Goal: Task Accomplishment & Management: Use online tool/utility

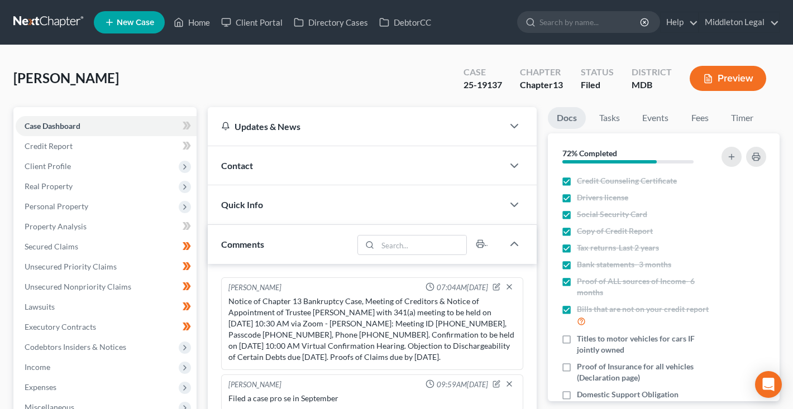
scroll to position [3, 0]
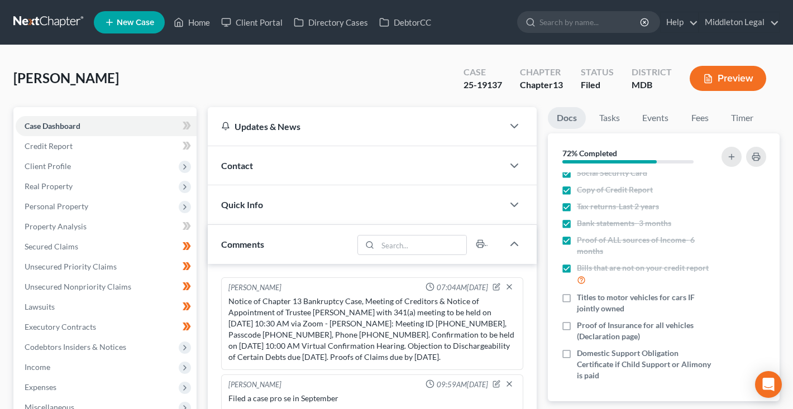
click at [54, 26] on link at bounding box center [48, 22] width 71 height 20
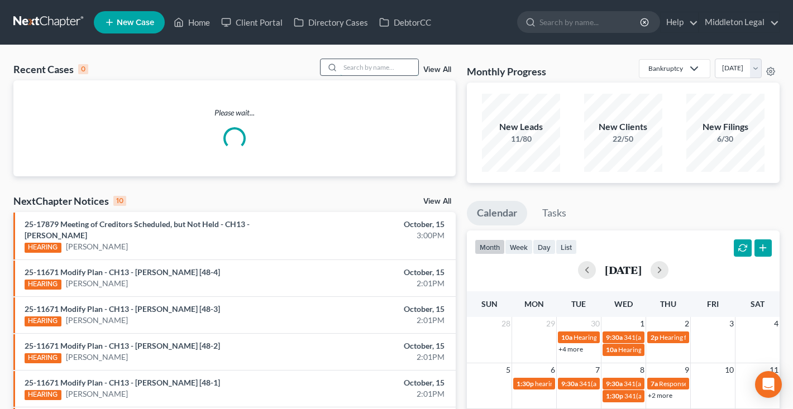
click at [360, 74] on input "search" at bounding box center [379, 67] width 78 height 16
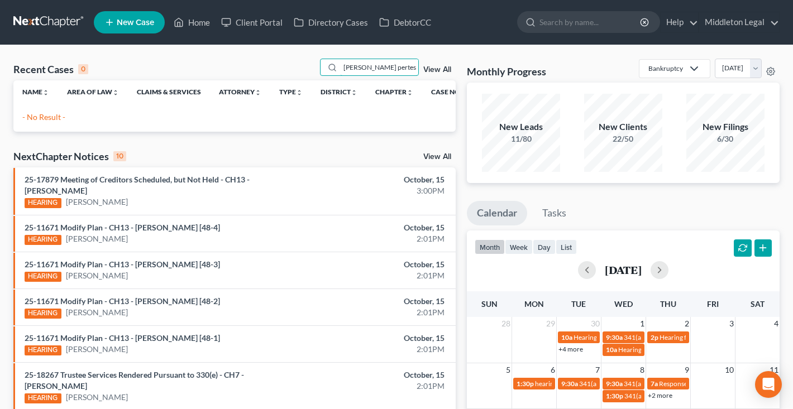
drag, startPoint x: 385, startPoint y: 63, endPoint x: 218, endPoint y: 64, distance: 166.9
click at [218, 64] on div "Recent Cases 0 Kim pertest View All" at bounding box center [234, 70] width 442 height 22
type input "mack"
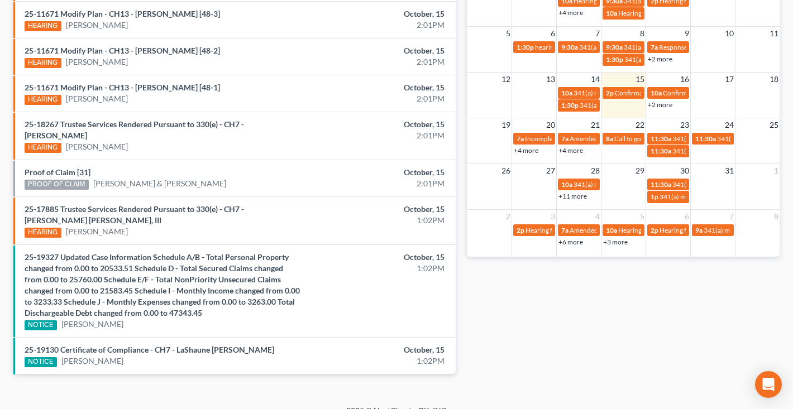
scroll to position [335, 0]
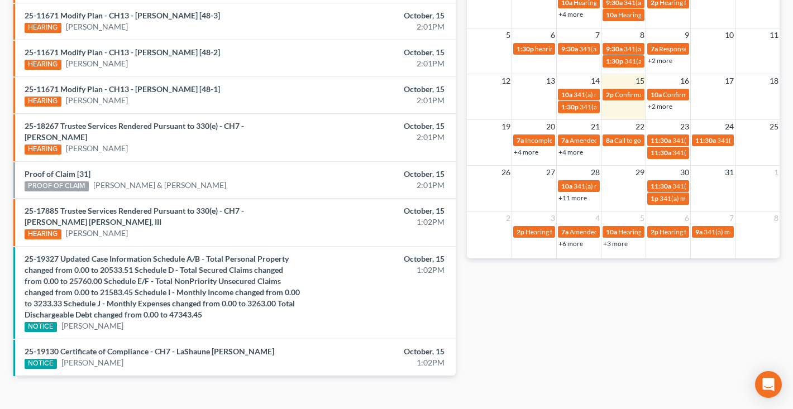
click at [667, 107] on link "+2 more" at bounding box center [660, 106] width 25 height 8
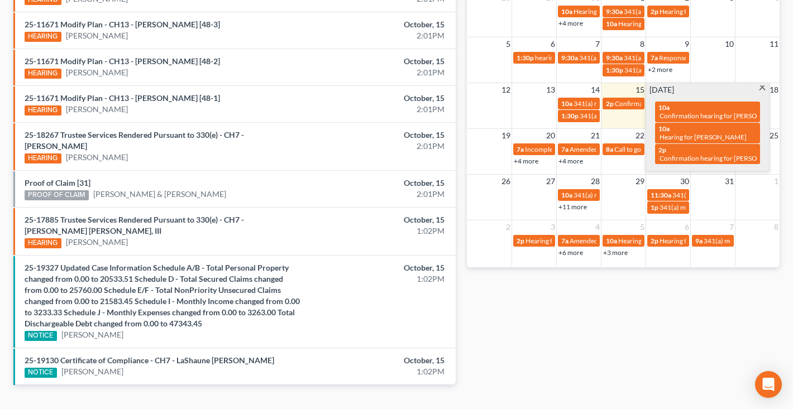
scroll to position [327, 0]
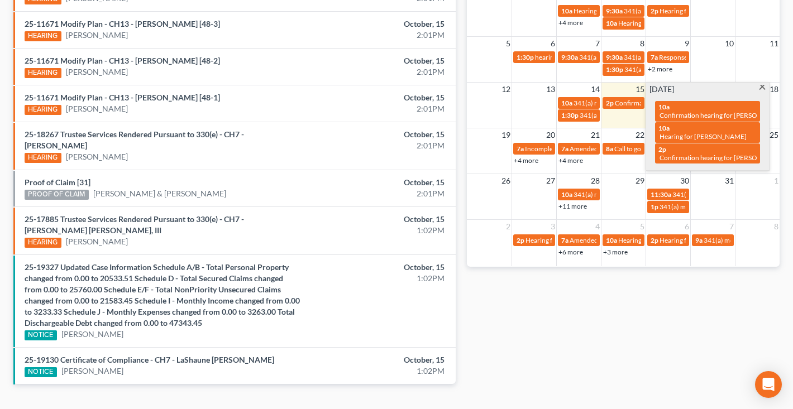
click at [761, 88] on span at bounding box center [762, 88] width 8 height 7
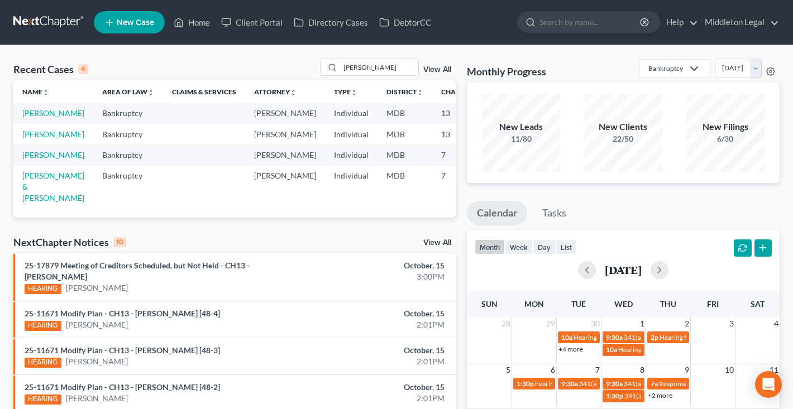
scroll to position [0, 0]
click at [33, 118] on link "[PERSON_NAME]" at bounding box center [53, 112] width 62 height 9
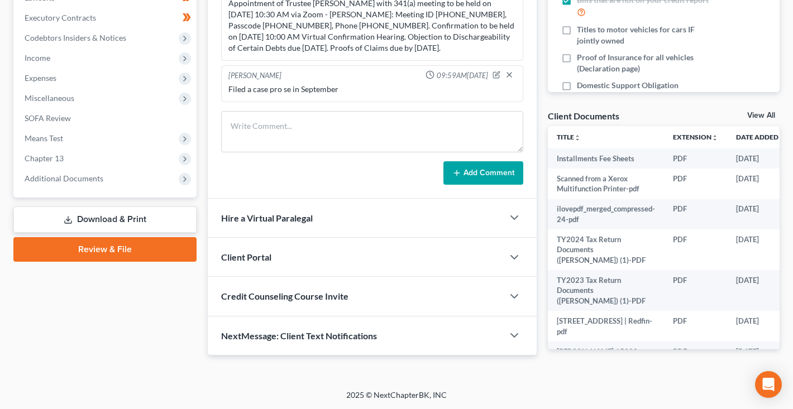
click at [763, 114] on link "View All" at bounding box center [761, 116] width 28 height 8
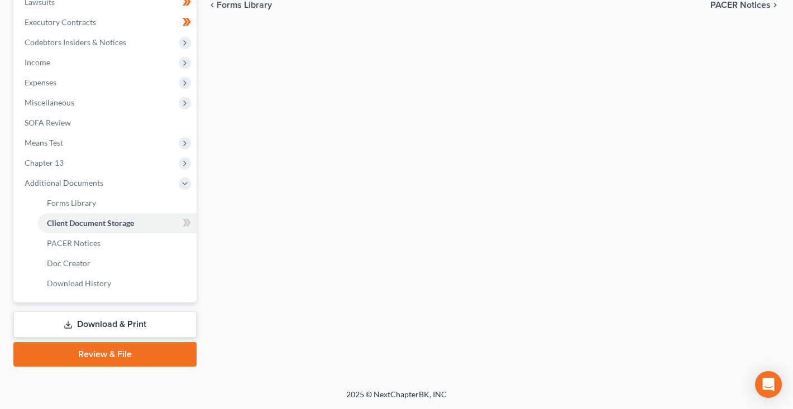
scroll to position [74, 0]
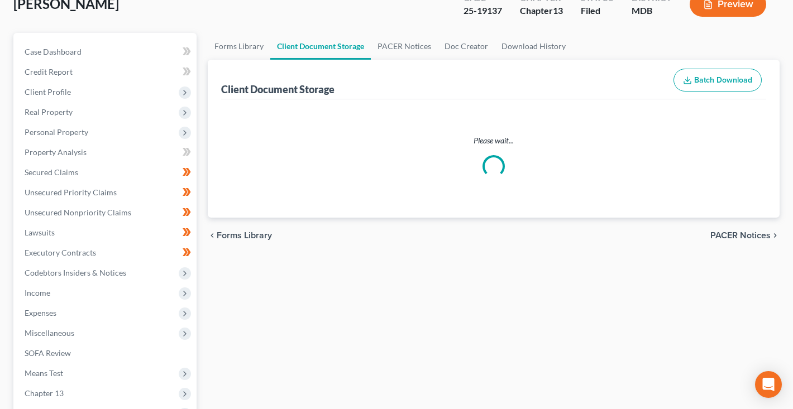
select select "14"
select select "25"
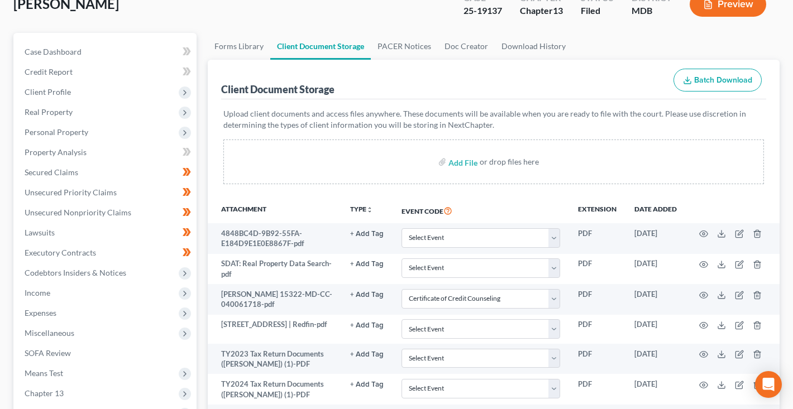
scroll to position [0, 0]
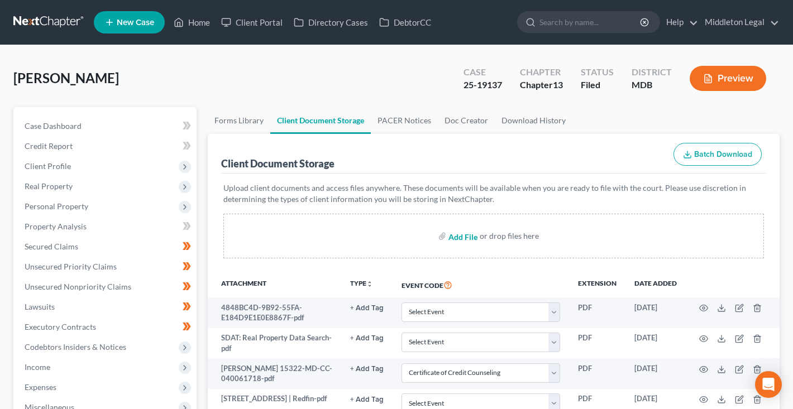
click at [472, 239] on input "file" at bounding box center [461, 236] width 27 height 20
type input "C:\fakepath\ncrsquery-86.pdf"
select select "14"
select select "25"
click at [48, 23] on link at bounding box center [48, 22] width 71 height 20
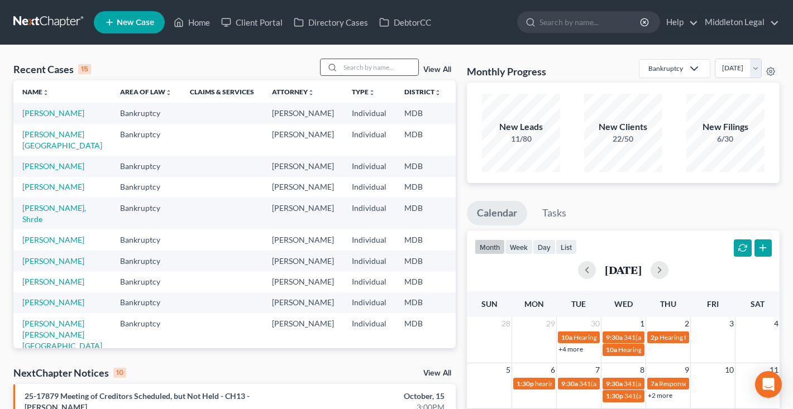
click at [366, 70] on input "search" at bounding box center [379, 67] width 78 height 16
type input "nelson"
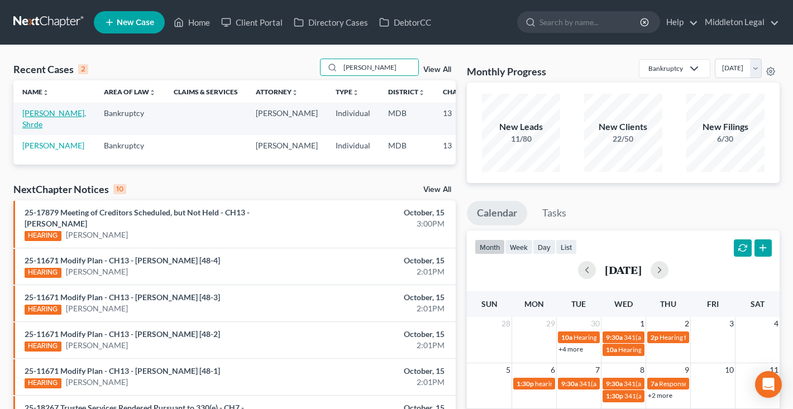
click at [37, 125] on link "[PERSON_NAME], Shrde" at bounding box center [54, 118] width 64 height 21
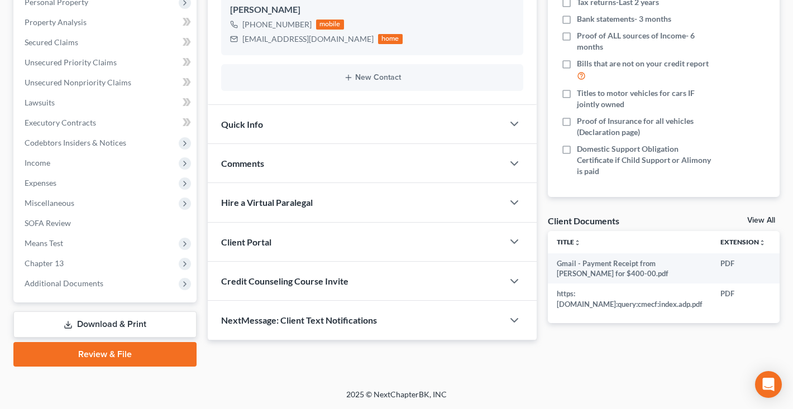
scroll to position [204, 0]
click at [70, 207] on span "Miscellaneous" at bounding box center [50, 202] width 50 height 9
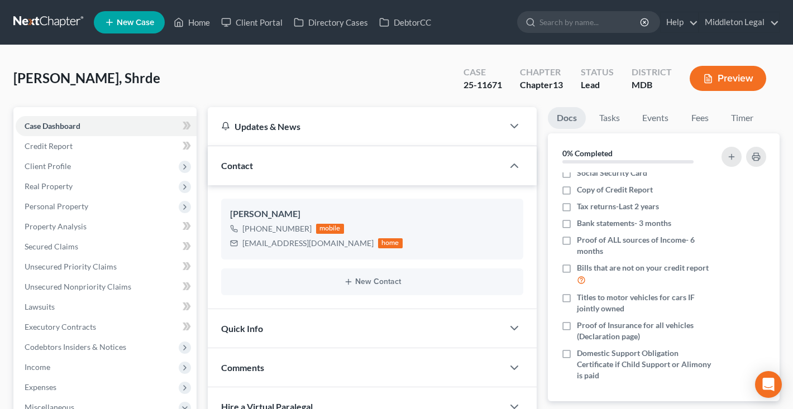
scroll to position [0, 0]
click at [64, 23] on link at bounding box center [48, 22] width 71 height 20
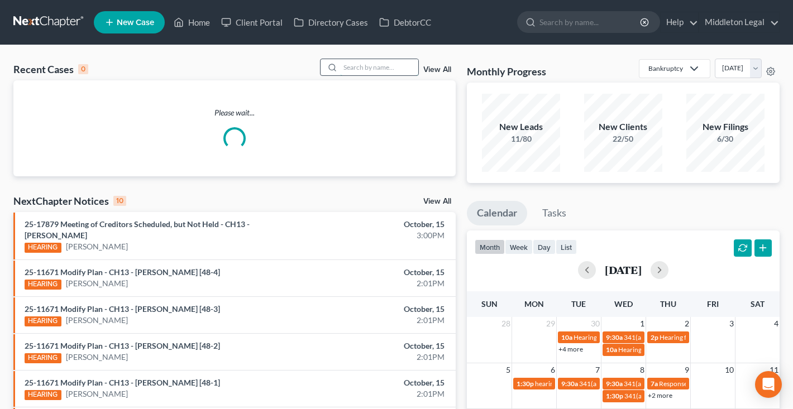
click at [382, 71] on input "search" at bounding box center [379, 67] width 78 height 16
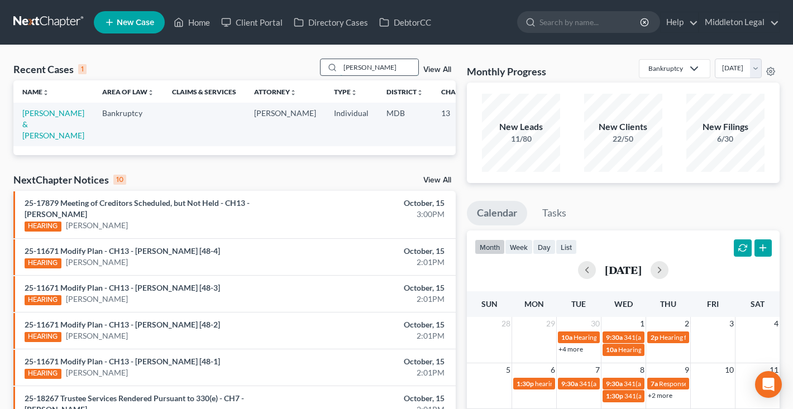
type input "[PERSON_NAME]"
drag, startPoint x: 335, startPoint y: 76, endPoint x: 44, endPoint y: 133, distance: 297.0
click at [44, 133] on link "[PERSON_NAME] & [PERSON_NAME]" at bounding box center [53, 124] width 62 height 32
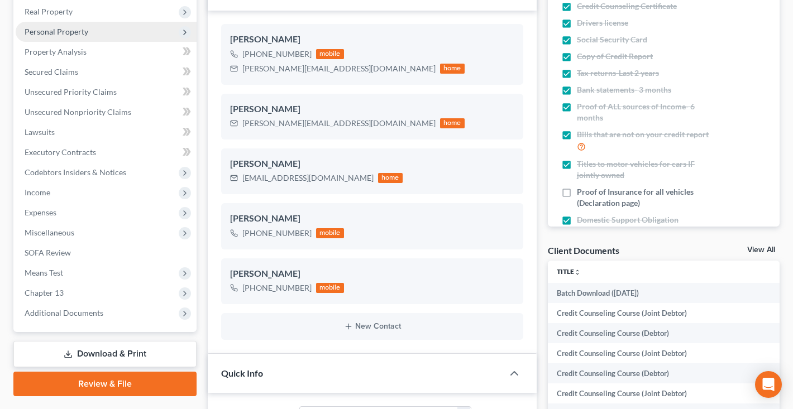
scroll to position [205, 0]
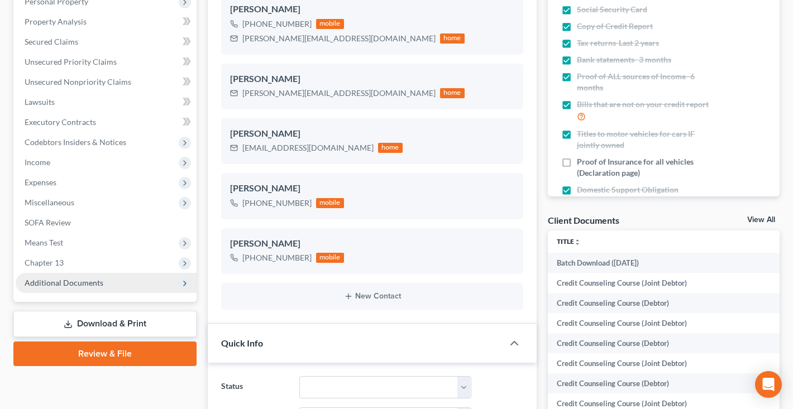
click at [86, 280] on span "Additional Documents" at bounding box center [64, 282] width 79 height 9
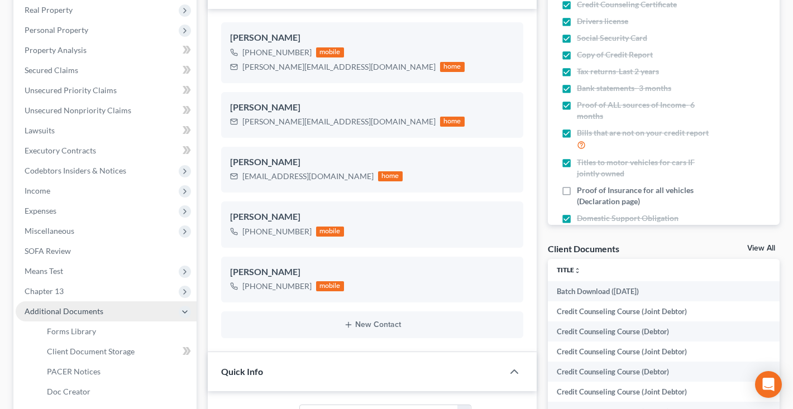
scroll to position [171, 0]
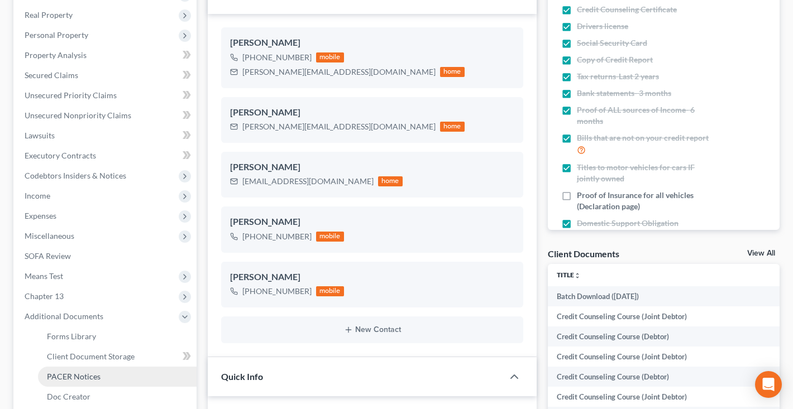
click at [68, 382] on link "PACER Notices" at bounding box center [117, 377] width 159 height 20
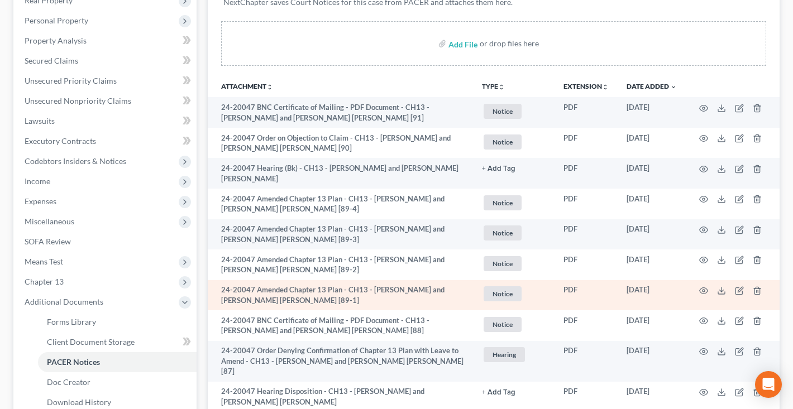
scroll to position [190, 0]
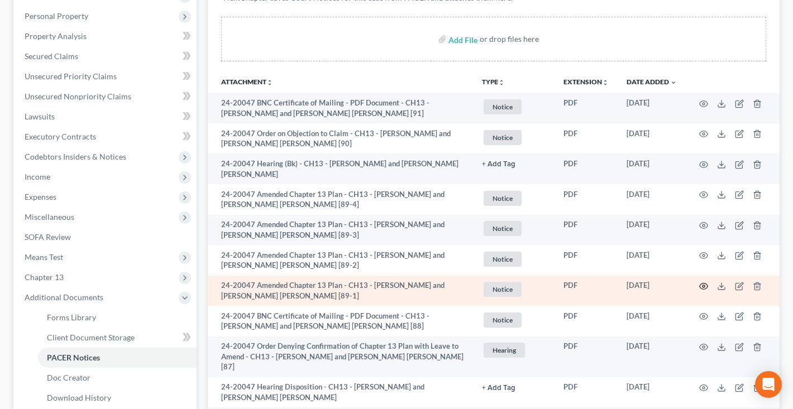
click at [701, 282] on icon "button" at bounding box center [703, 286] width 9 height 9
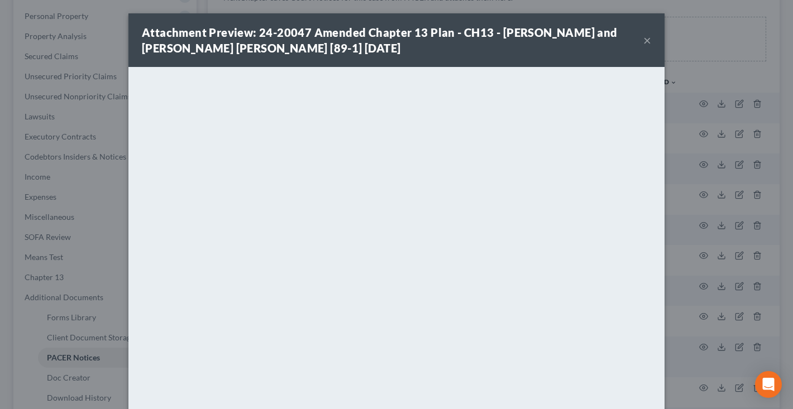
click at [648, 42] on button "×" at bounding box center [647, 39] width 8 height 13
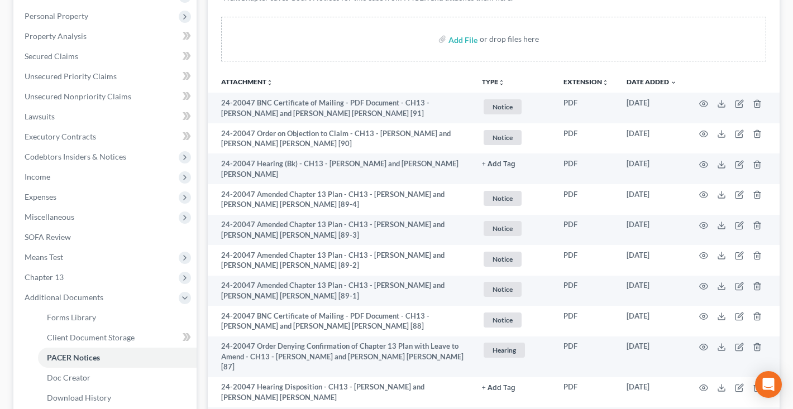
scroll to position [0, 0]
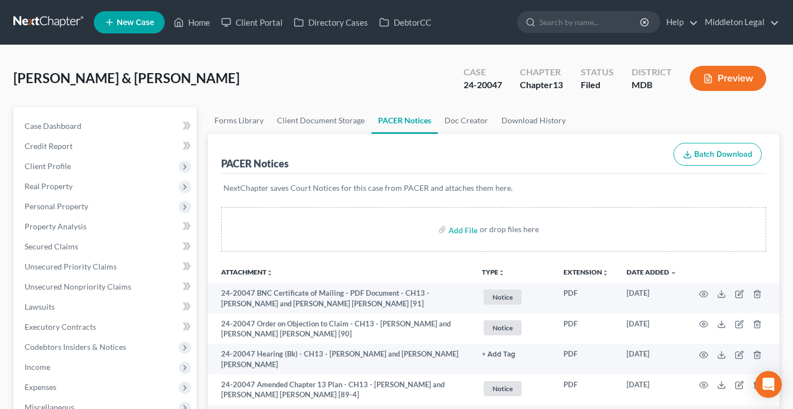
click at [41, 23] on link at bounding box center [48, 22] width 71 height 20
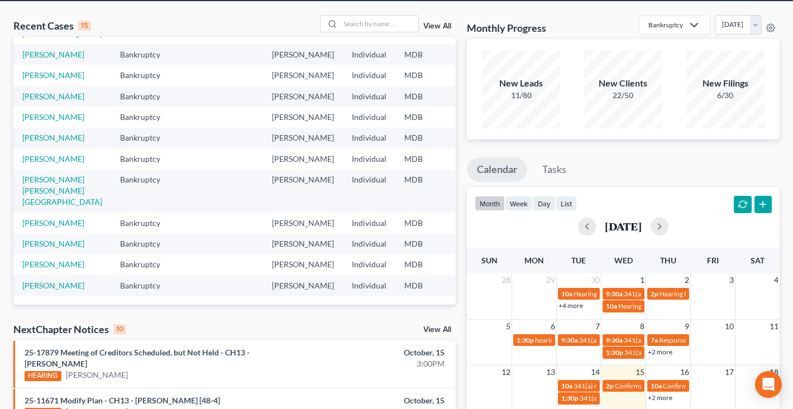
scroll to position [46, 0]
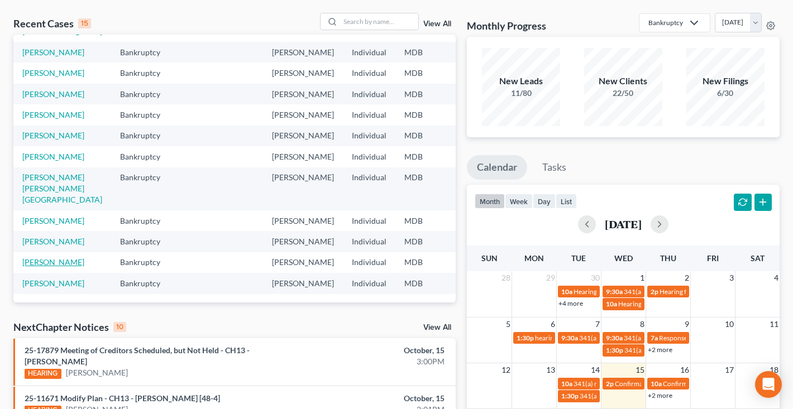
click at [31, 257] on link "[PERSON_NAME]" at bounding box center [53, 261] width 62 height 9
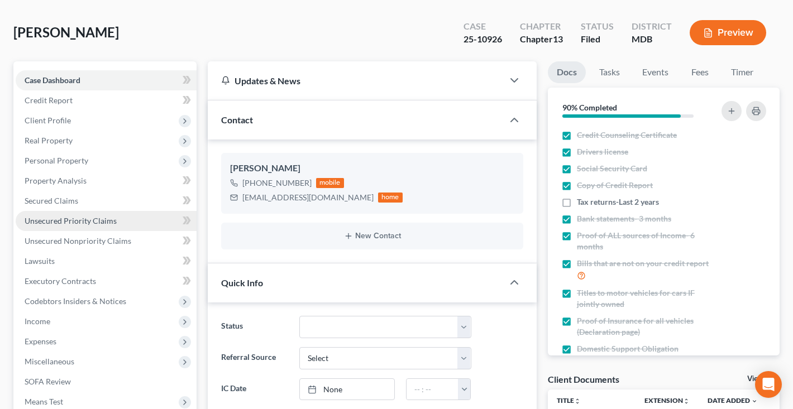
scroll to position [1671, 0]
click at [61, 217] on span "Unsecured Priority Claims" at bounding box center [71, 220] width 92 height 9
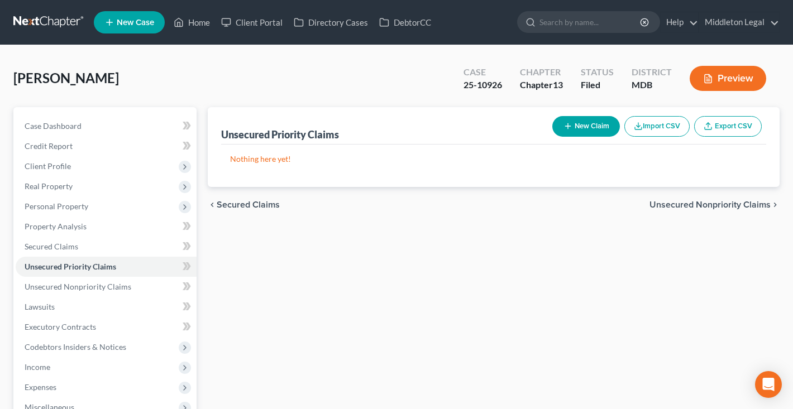
click at [33, 24] on link at bounding box center [48, 22] width 71 height 20
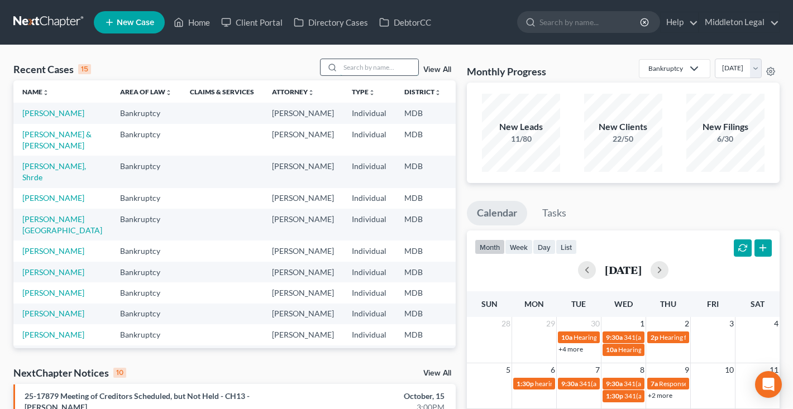
click at [394, 70] on input "search" at bounding box center [379, 67] width 78 height 16
click at [438, 65] on div "View All" at bounding box center [388, 67] width 136 height 17
click at [439, 69] on link "View All" at bounding box center [437, 70] width 28 height 8
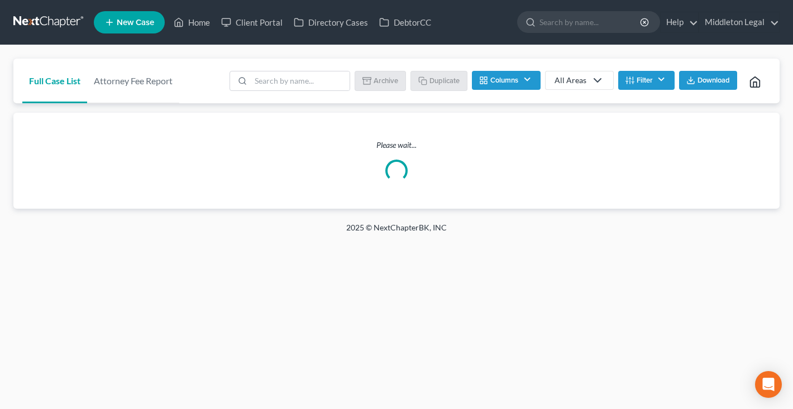
click at [635, 82] on button "Filter" at bounding box center [646, 80] width 56 height 19
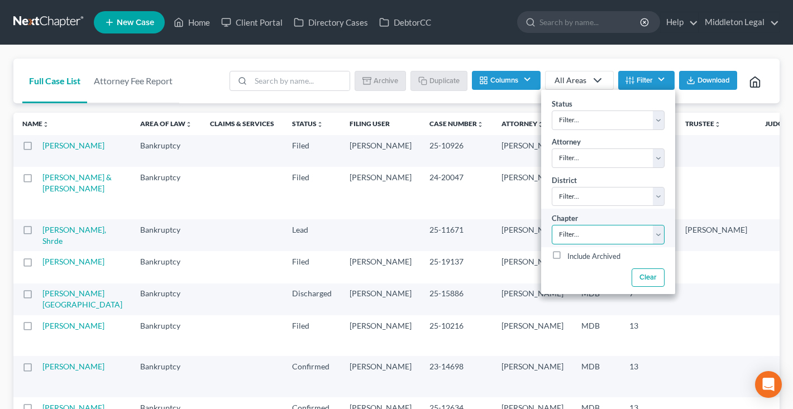
select select "2"
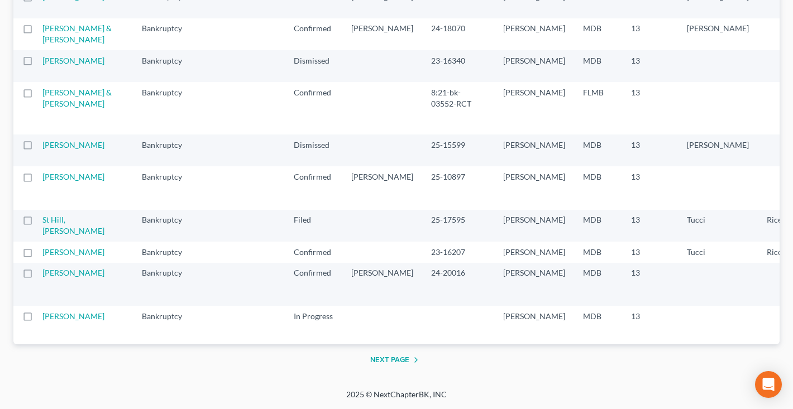
scroll to position [1733, 0]
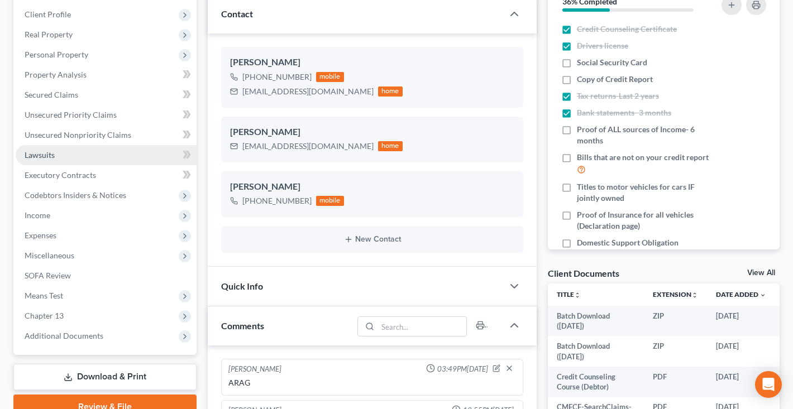
scroll to position [729, 0]
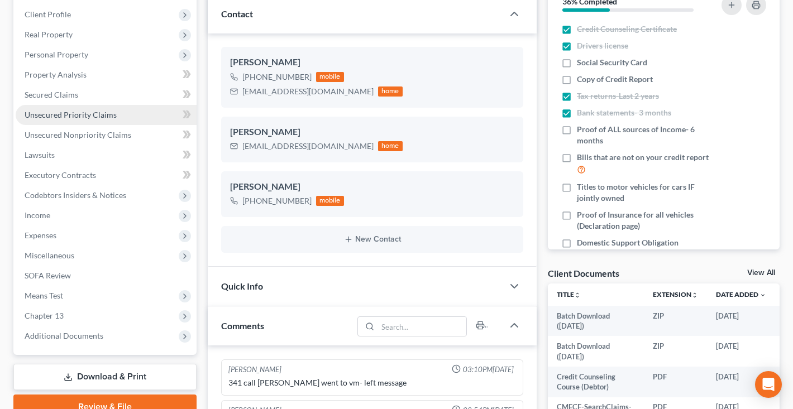
click at [60, 117] on span "Unsecured Priority Claims" at bounding box center [71, 114] width 92 height 9
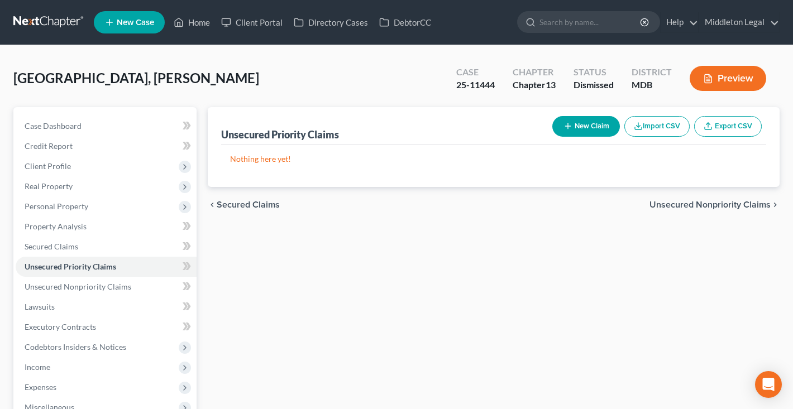
click at [40, 25] on link at bounding box center [48, 22] width 71 height 20
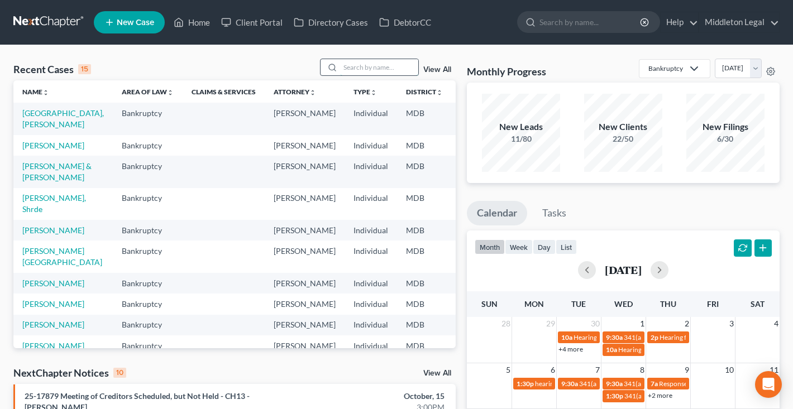
click at [359, 71] on input "search" at bounding box center [379, 67] width 78 height 16
type input "comptroller"
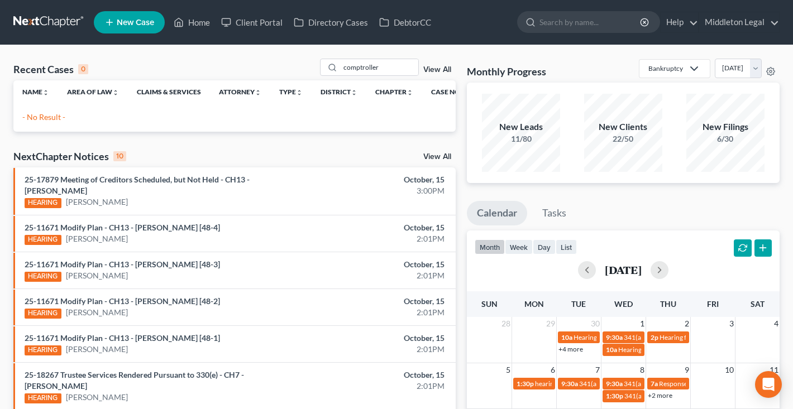
click at [441, 68] on link "View All" at bounding box center [437, 70] width 28 height 8
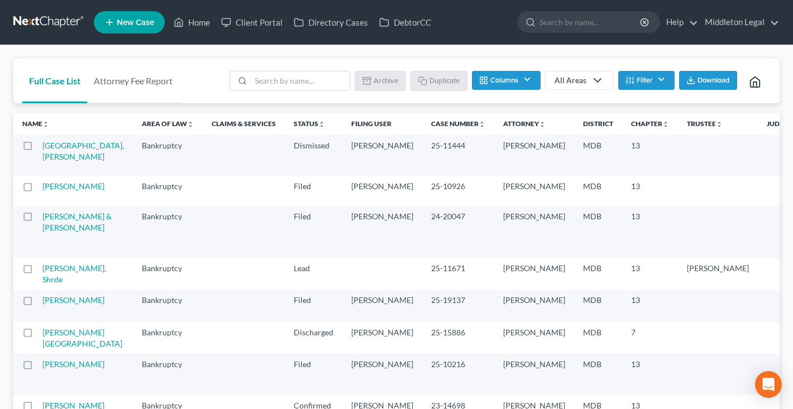
click at [663, 74] on button "Filter" at bounding box center [646, 80] width 56 height 19
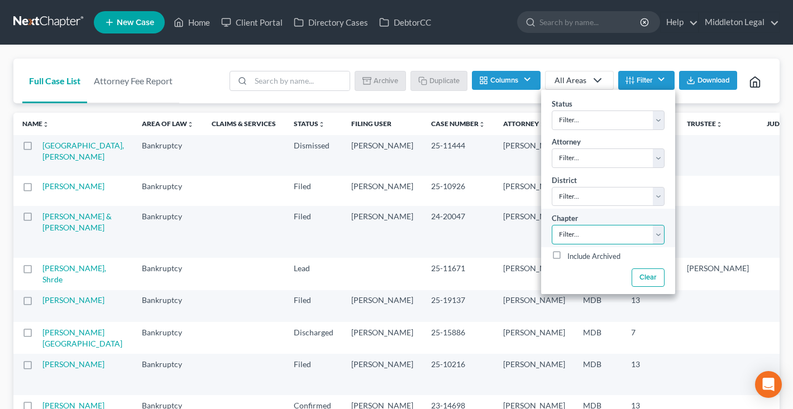
select select "2"
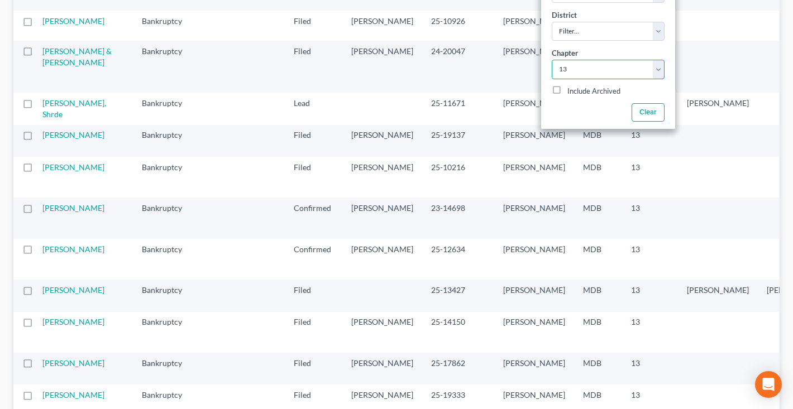
scroll to position [183, 0]
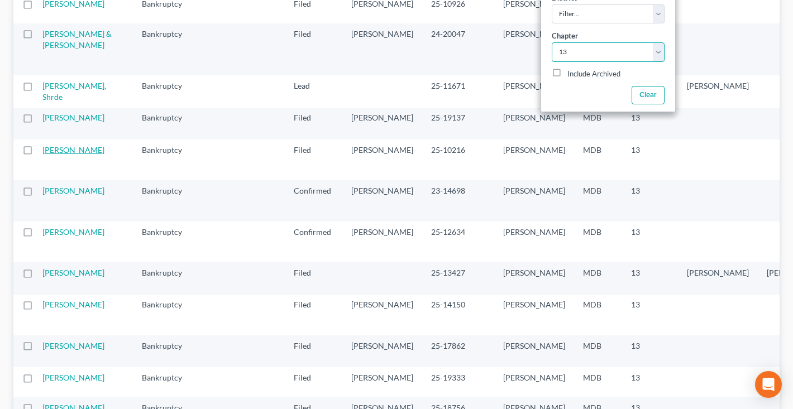
click at [60, 155] on link "[PERSON_NAME]" at bounding box center [73, 149] width 62 height 9
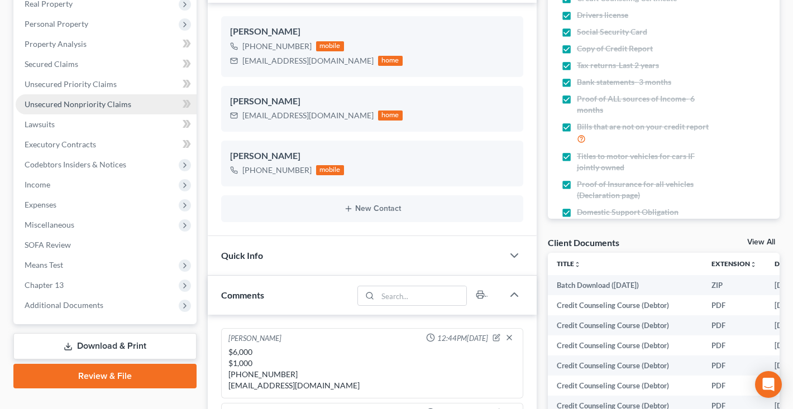
scroll to position [2146, 0]
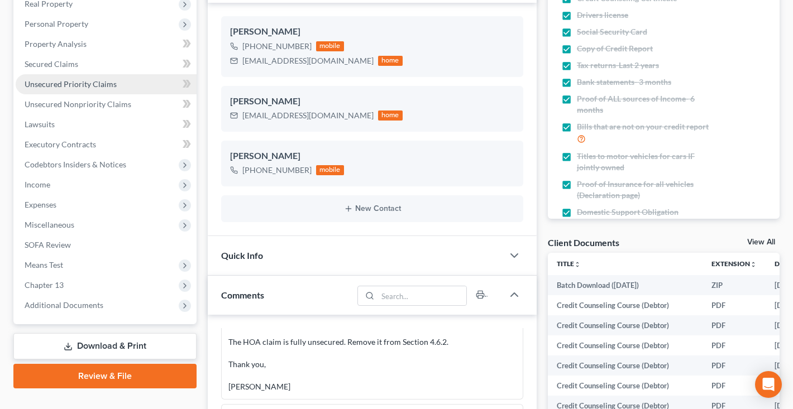
click at [70, 84] on span "Unsecured Priority Claims" at bounding box center [71, 83] width 92 height 9
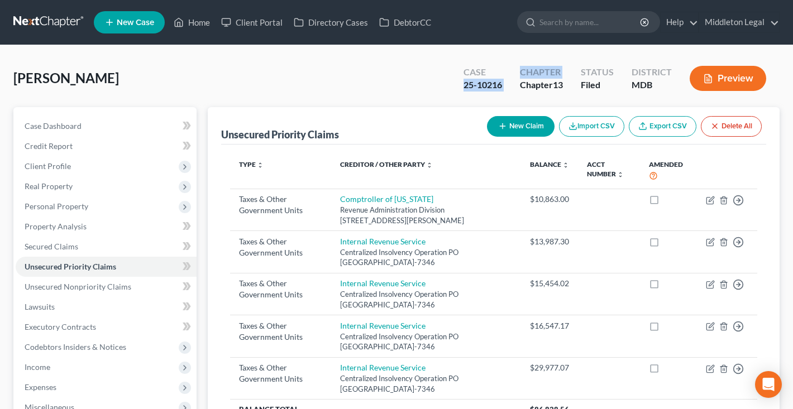
drag, startPoint x: 464, startPoint y: 84, endPoint x: 512, endPoint y: 86, distance: 48.0
click at [512, 86] on div "Case 25-10216 Chapter Chapter 13 Status Filed District MDB Preview" at bounding box center [616, 79] width 325 height 33
click at [450, 87] on div "Case 25-10216 Chapter Chapter 13 Status Filed District MDB Preview" at bounding box center [614, 79] width 329 height 40
drag, startPoint x: 464, startPoint y: 87, endPoint x: 502, endPoint y: 87, distance: 38.5
click at [502, 87] on div "Case 25-10216" at bounding box center [482, 79] width 56 height 33
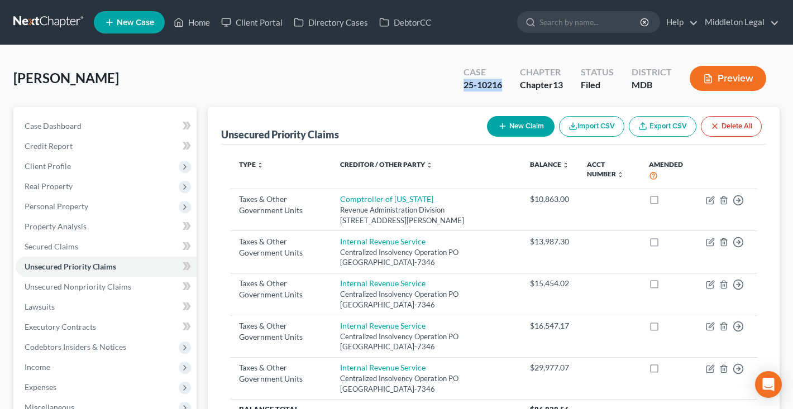
copy div "25-10216"
